Goal: Communication & Community: Answer question/provide support

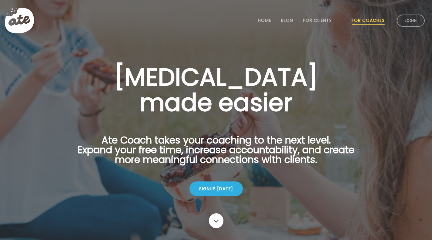
click at [407, 23] on link "Login" at bounding box center [411, 21] width 28 height 12
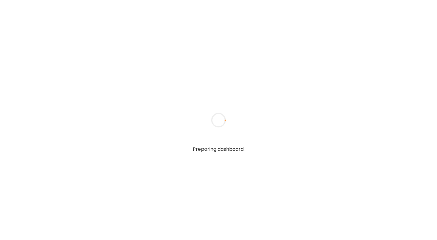
type input "**********"
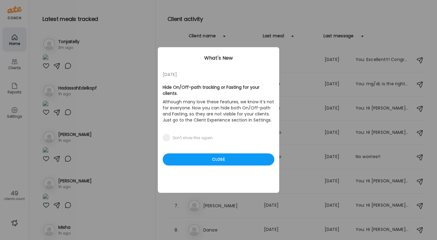
type input "**********"
click at [212, 154] on div "Close" at bounding box center [219, 159] width 112 height 12
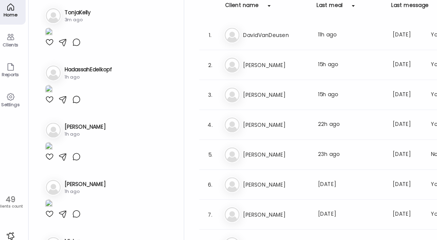
click at [45, 69] on div at bounding box center [45, 65] width 7 height 7
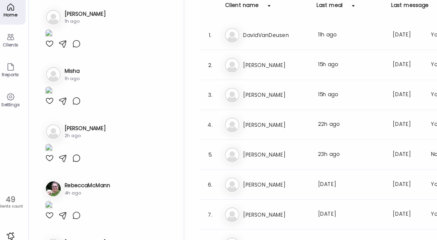
scroll to position [139, 0]
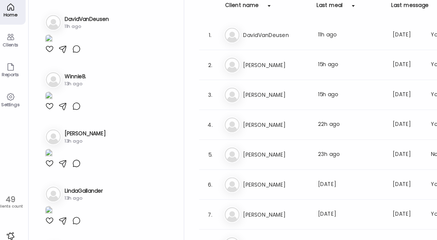
scroll to position [367, 0]
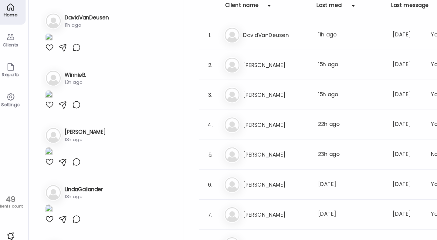
drag, startPoint x: 210, startPoint y: 184, endPoint x: 205, endPoint y: 189, distance: 7.5
click at [205, 189] on div "6. Da Danny Last meal: 2d ago Last message: 208d ago You: Hi Danny, no it is no…" at bounding box center [297, 181] width 260 height 24
click at [184, 190] on div "6. Da Danny Last meal: 2d ago Last message: 208d ago You: Hi Danny, no it is no…" at bounding box center [297, 181] width 260 height 24
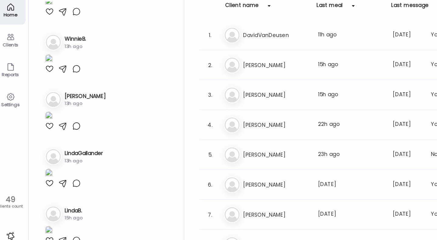
scroll to position [647, 0]
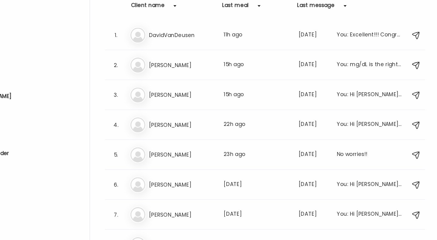
scroll to position [0, 0]
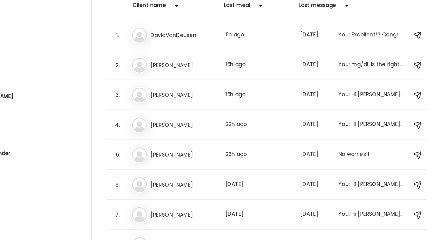
click at [381, 106] on div "You: Hi Anthony, I looked up the Elysium vitamins. Matter, which is the brain a…" at bounding box center [382, 108] width 53 height 7
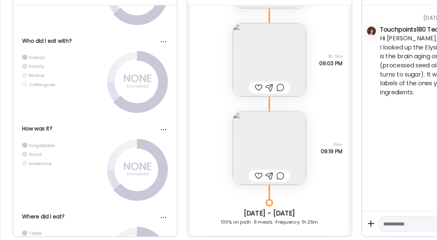
scroll to position [1049, 0]
